Goal: Transaction & Acquisition: Purchase product/service

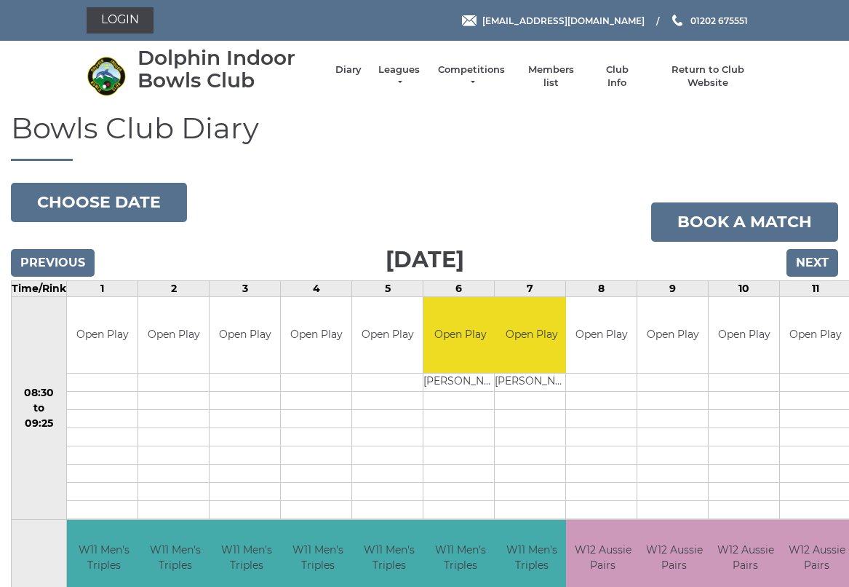
click at [116, 18] on link "Login" at bounding box center [120, 20] width 67 height 26
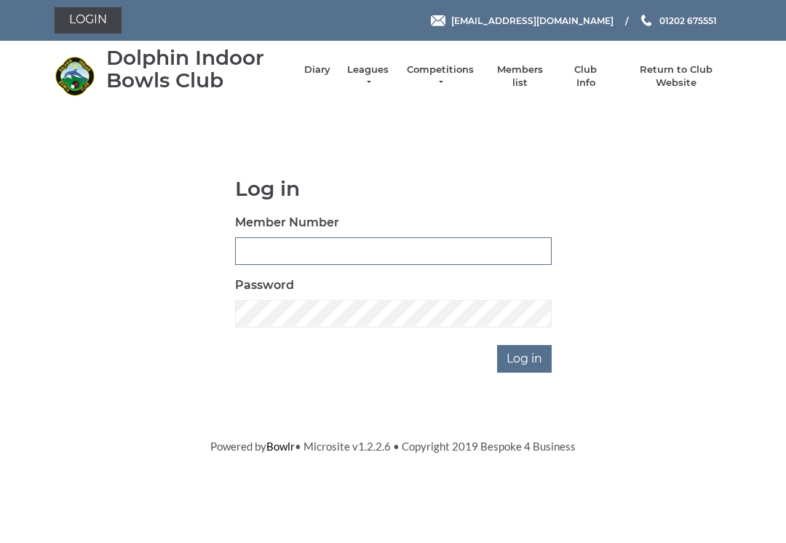
type input "3227"
click at [526, 357] on input "Log in" at bounding box center [524, 359] width 55 height 28
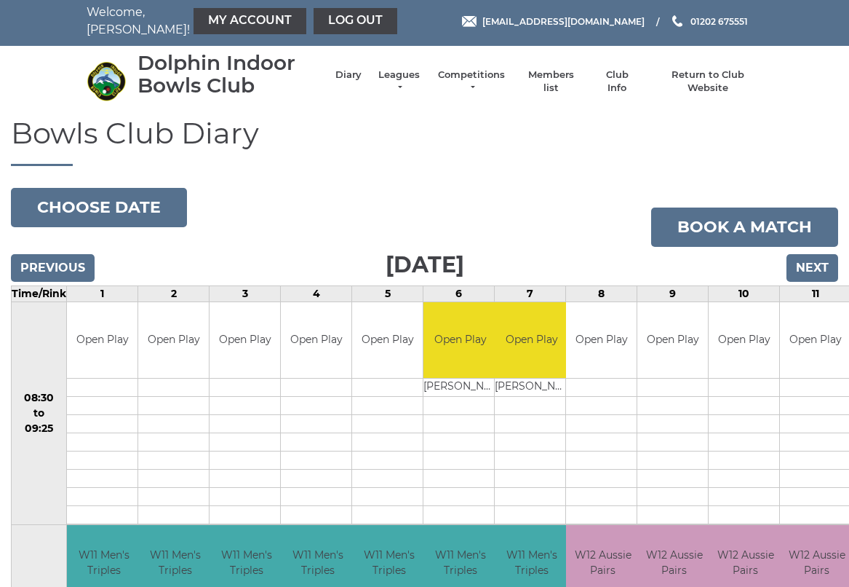
scroll to position [4, 0]
click at [220, 20] on link "My Account" at bounding box center [250, 21] width 113 height 26
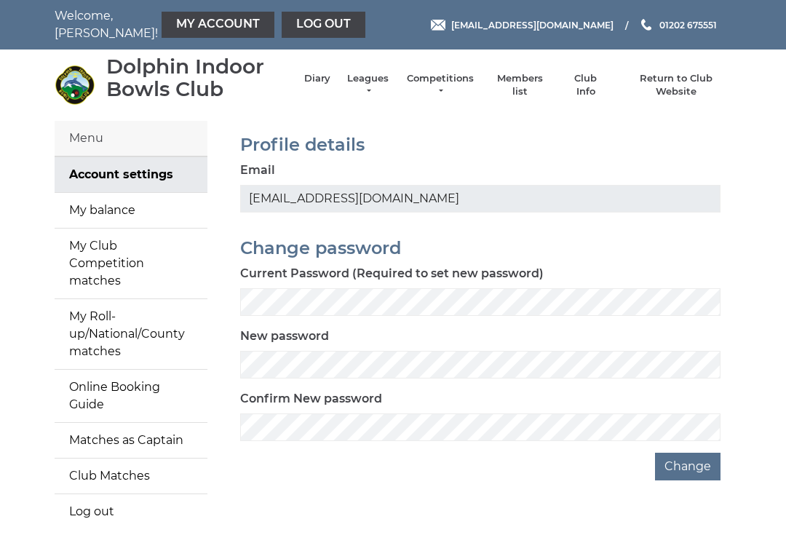
click at [92, 209] on link "My balance" at bounding box center [131, 210] width 153 height 35
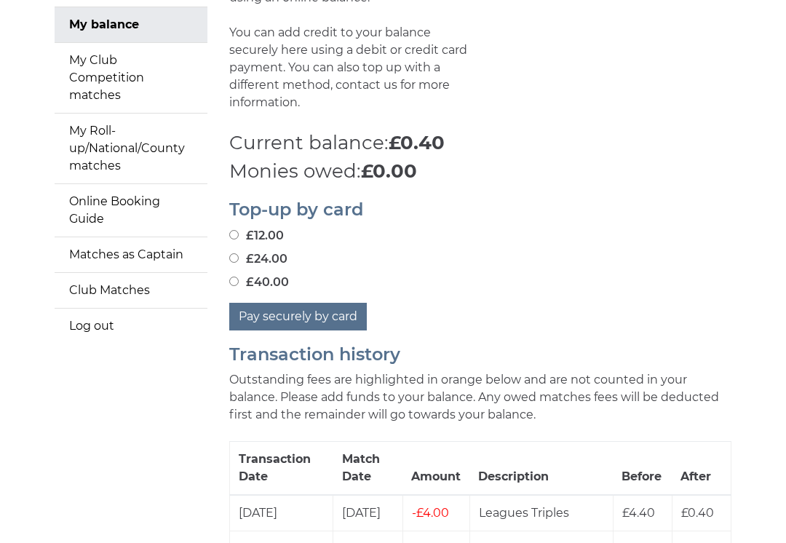
scroll to position [187, 0]
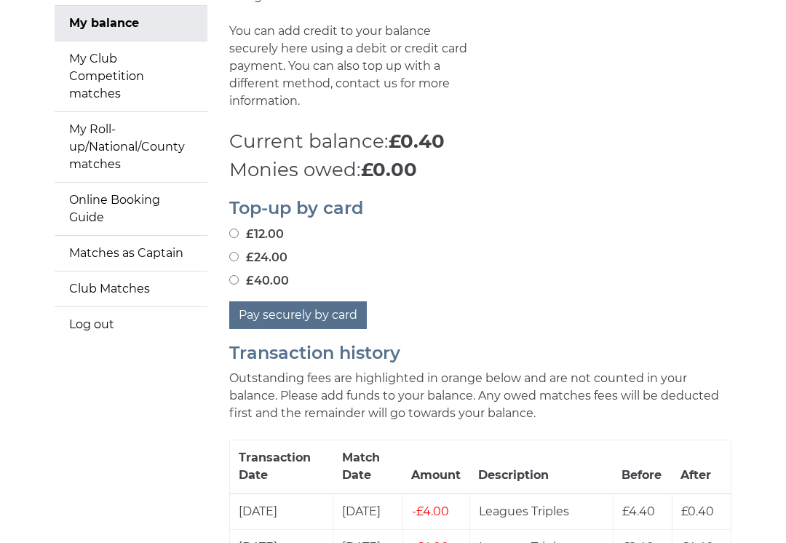
click at [242, 249] on label "£24.00" at bounding box center [258, 257] width 58 height 17
click at [239, 252] on input "£24.00" at bounding box center [233, 256] width 9 height 9
radio input "true"
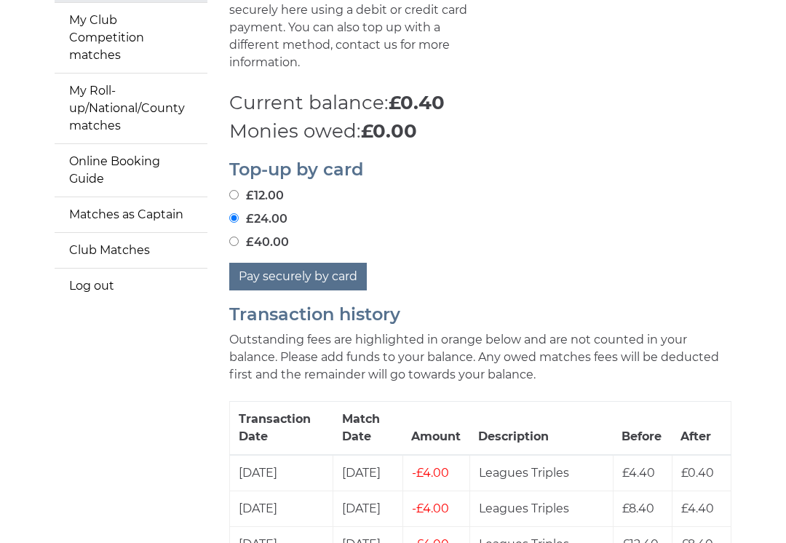
scroll to position [229, 0]
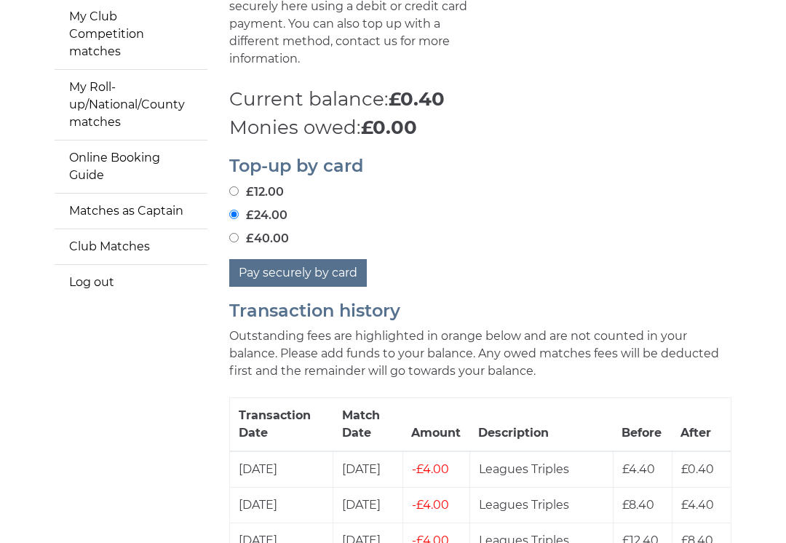
click at [296, 259] on button "Pay securely by card" at bounding box center [298, 273] width 138 height 28
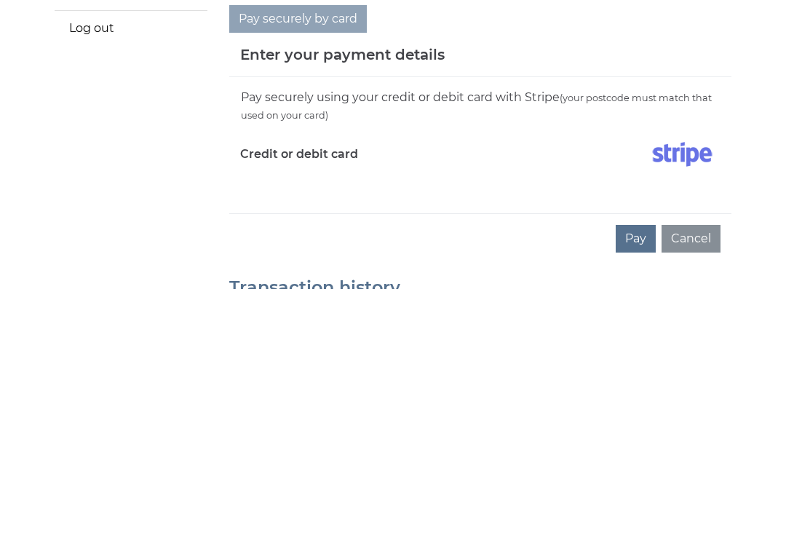
click at [644, 479] on button "Pay" at bounding box center [636, 493] width 40 height 28
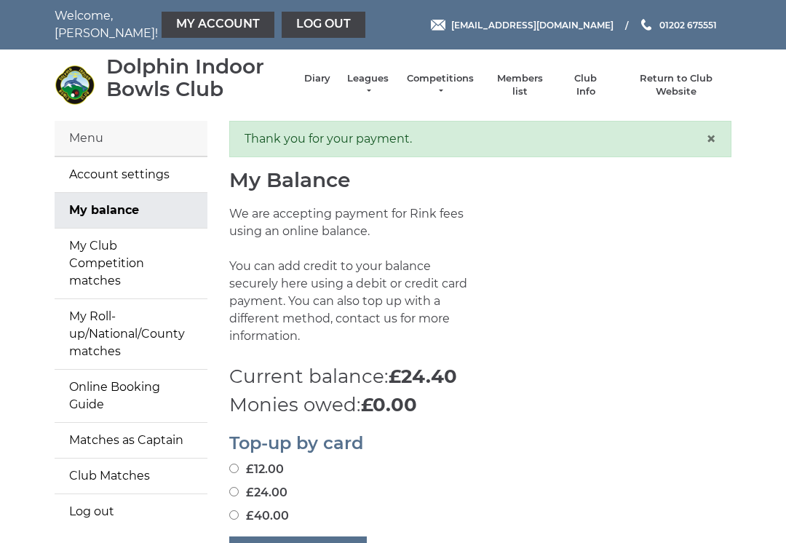
click at [686, 79] on li "Return to Club Website" at bounding box center [669, 85] width 124 height 41
click at [678, 88] on link "Return to Club Website" at bounding box center [677, 85] width 110 height 26
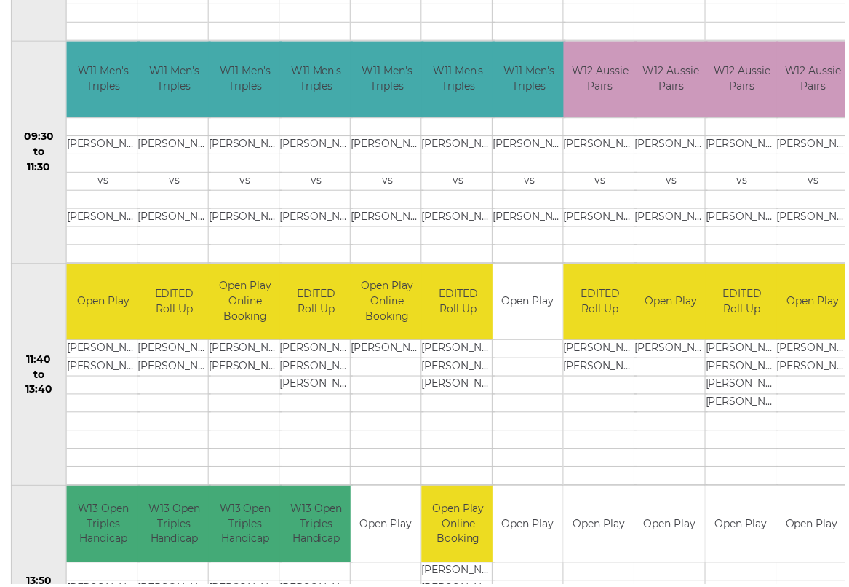
scroll to position [488, 0]
